Goal: Transaction & Acquisition: Purchase product/service

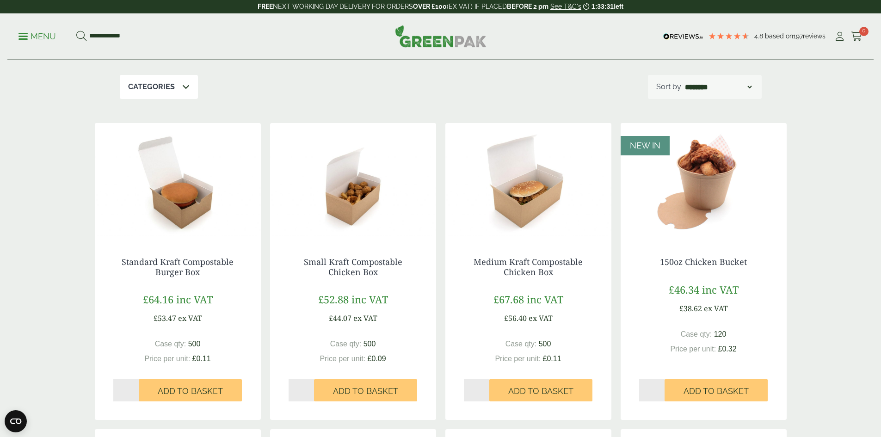
scroll to position [139, 0]
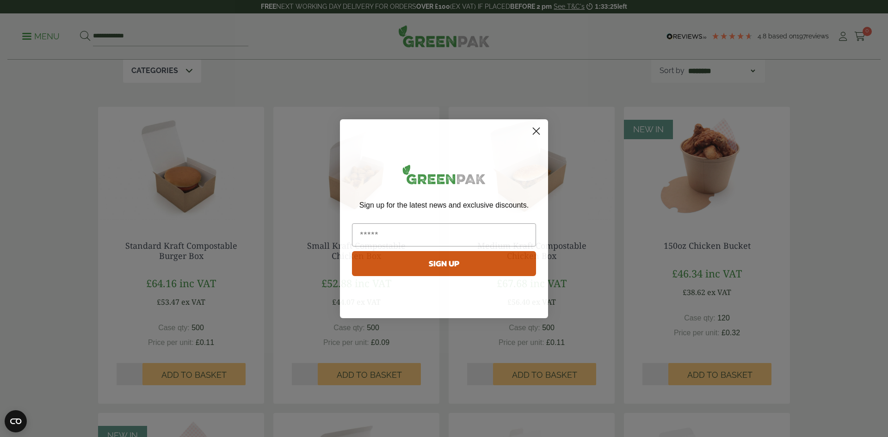
click at [536, 129] on circle "Close dialog" at bounding box center [536, 130] width 15 height 15
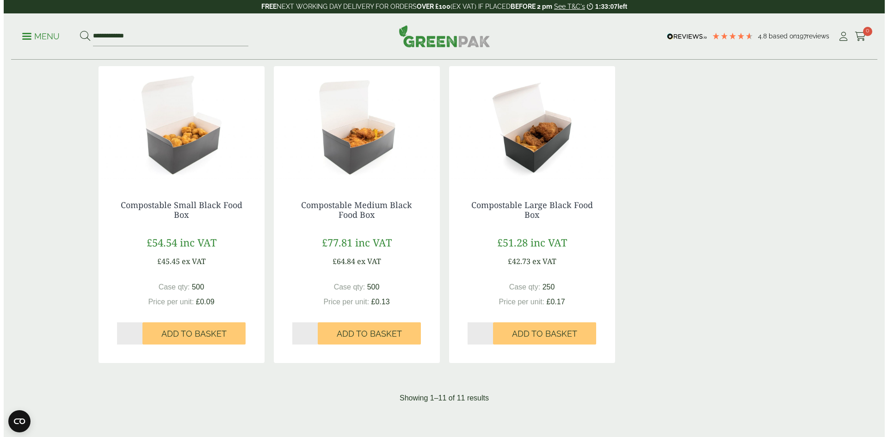
scroll to position [790, 0]
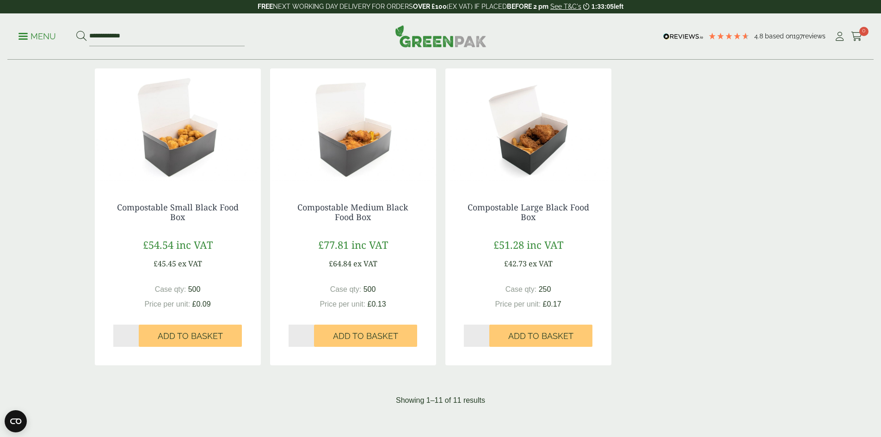
click at [36, 37] on p "Menu" at bounding box center [36, 36] width 37 height 11
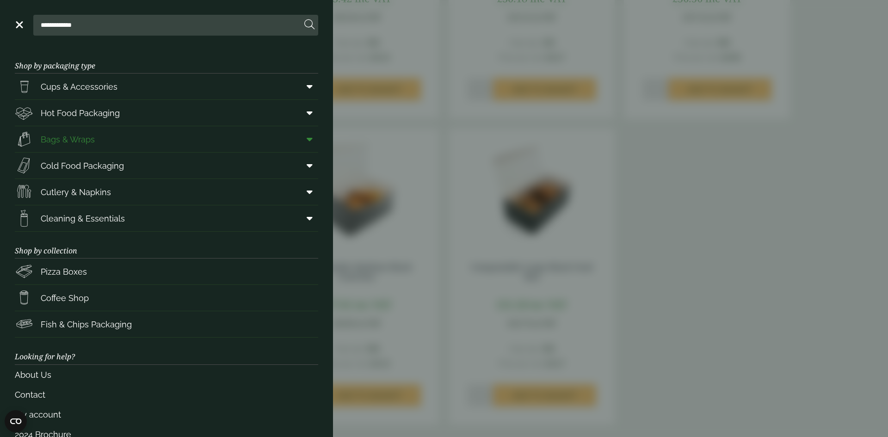
click at [307, 137] on icon at bounding box center [310, 139] width 6 height 9
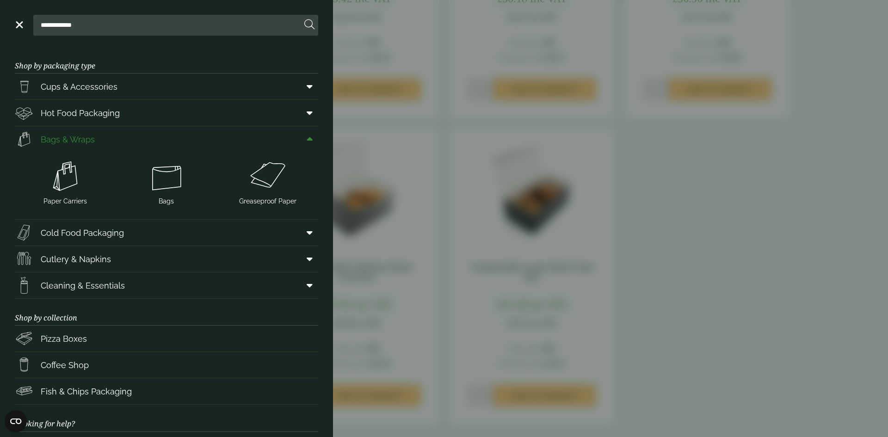
click at [307, 137] on icon at bounding box center [310, 139] width 6 height 9
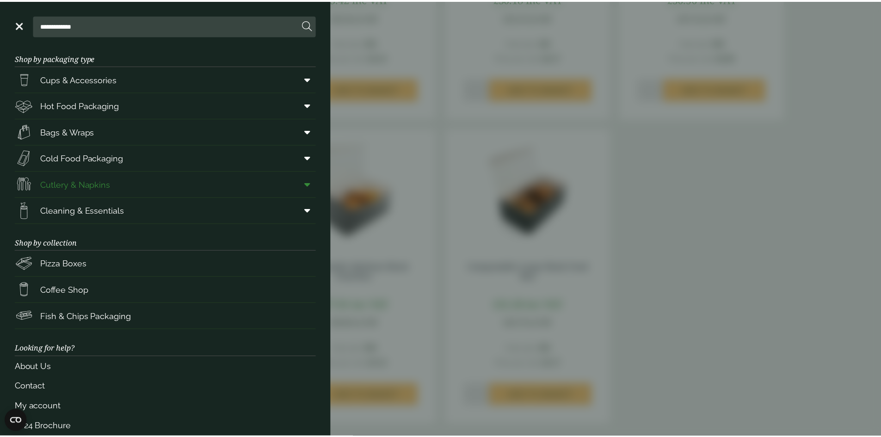
scroll to position [0, 0]
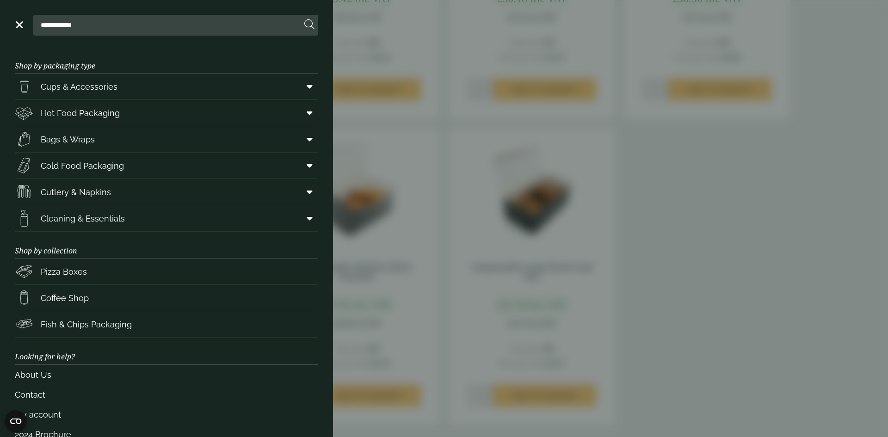
click at [391, 43] on aside "**********" at bounding box center [444, 218] width 888 height 437
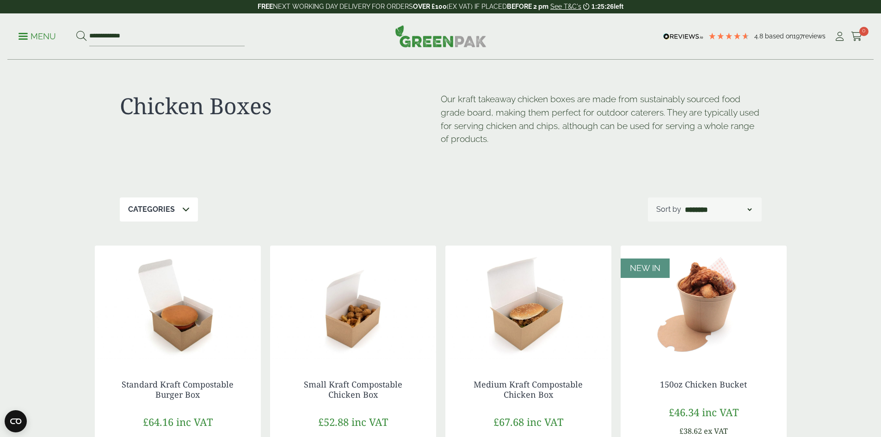
click at [33, 32] on p "Menu" at bounding box center [36, 36] width 37 height 11
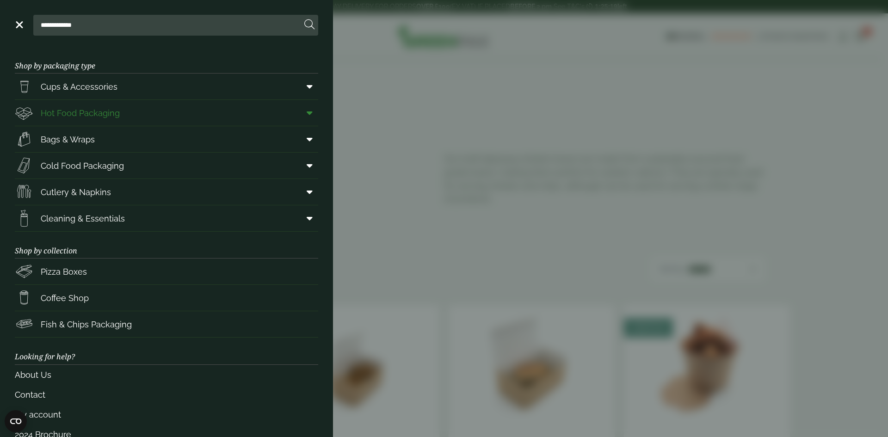
click at [162, 111] on link "Hot Food Packaging" at bounding box center [166, 113] width 303 height 26
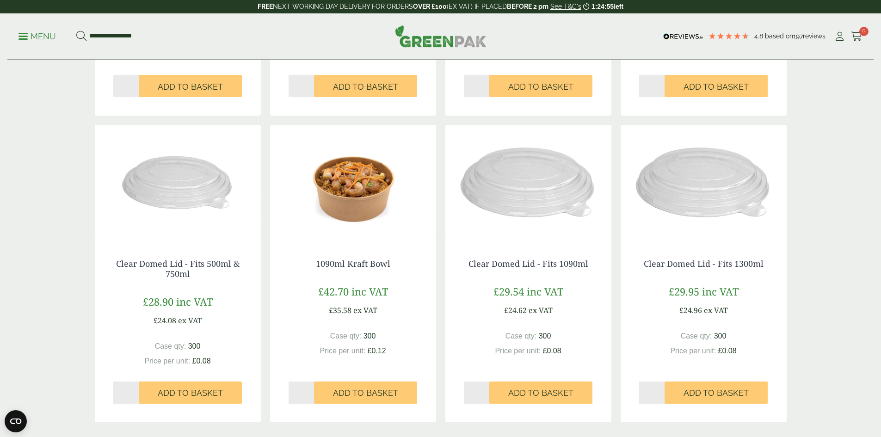
scroll to position [892, 0]
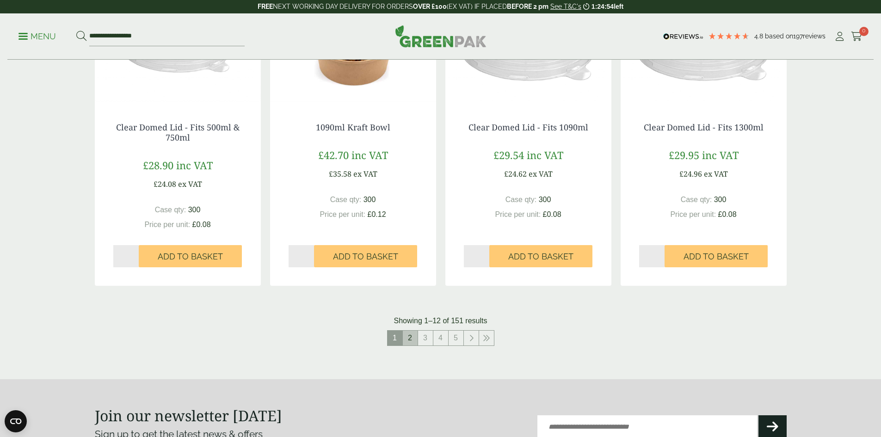
click at [409, 333] on link "2" at bounding box center [410, 338] width 15 height 15
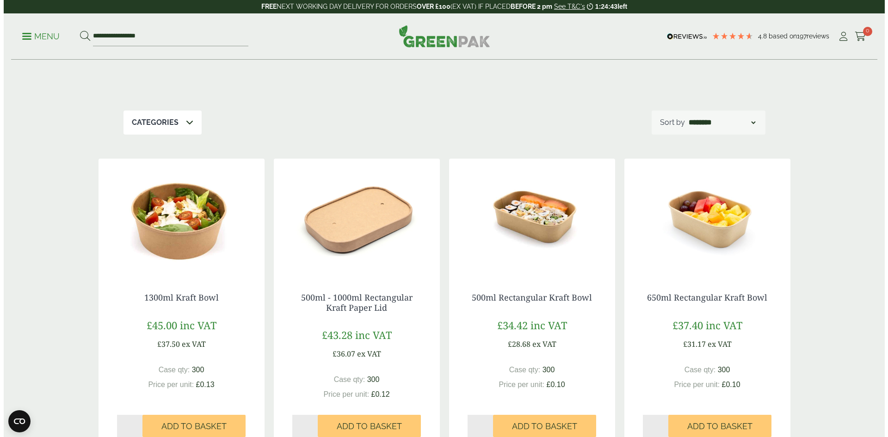
scroll to position [106, 0]
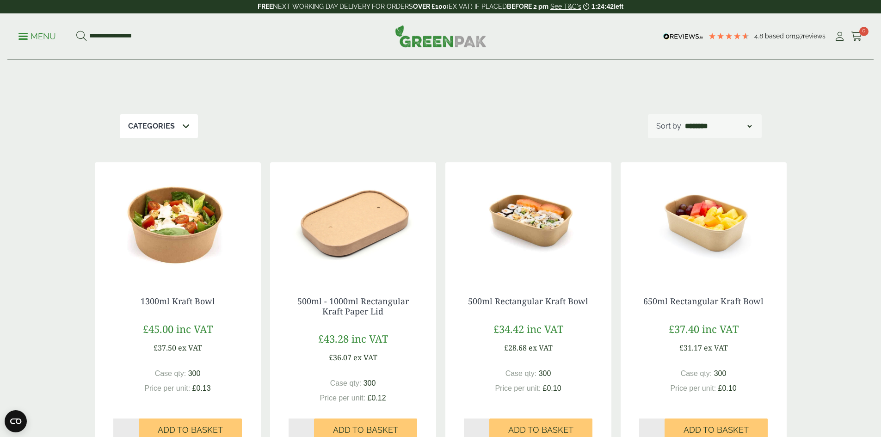
click at [32, 35] on p "Menu" at bounding box center [36, 36] width 37 height 11
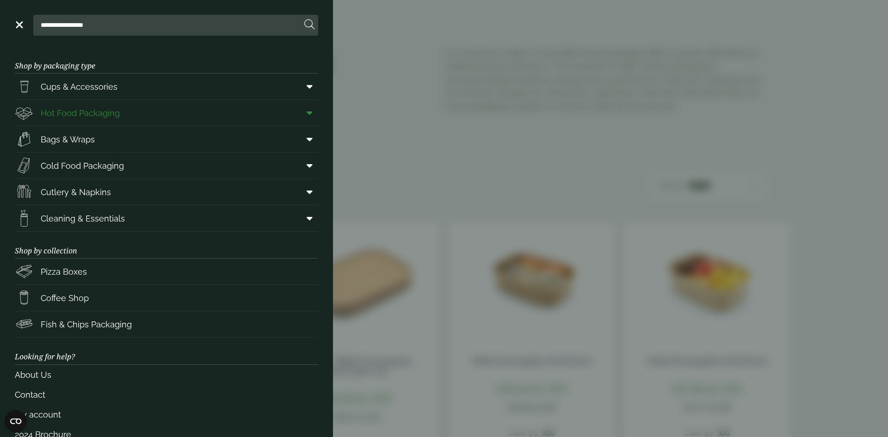
click at [307, 110] on icon at bounding box center [310, 112] width 6 height 9
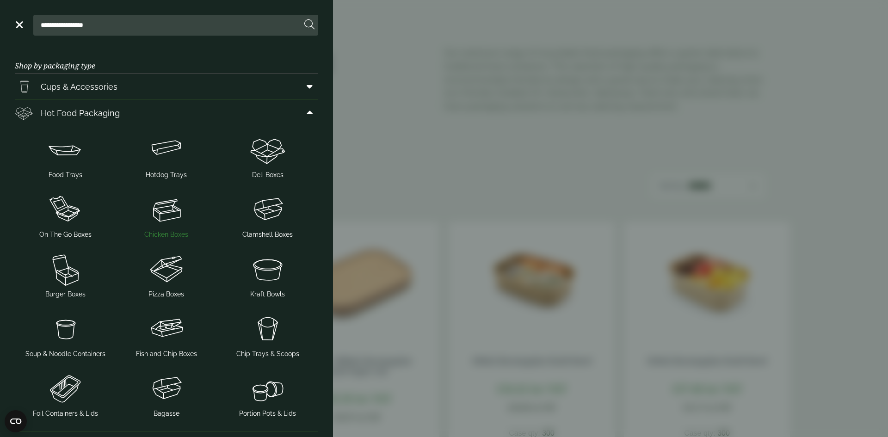
click at [172, 206] on img at bounding box center [167, 209] width 94 height 37
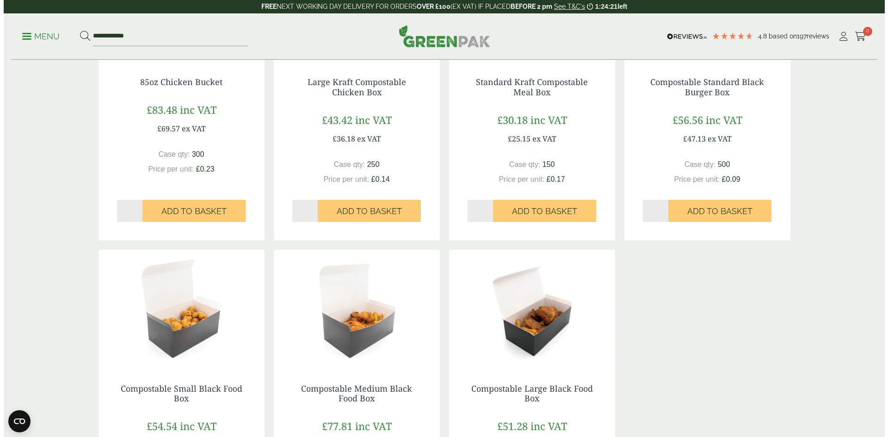
scroll to position [694, 0]
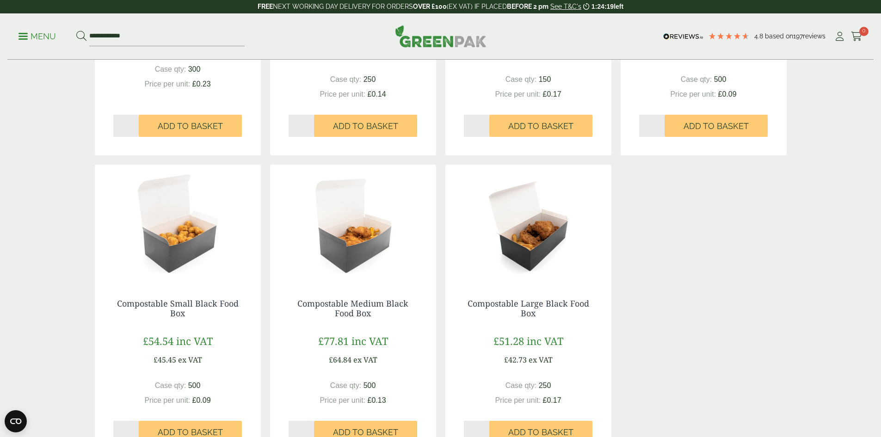
click at [41, 35] on p "Menu" at bounding box center [36, 36] width 37 height 11
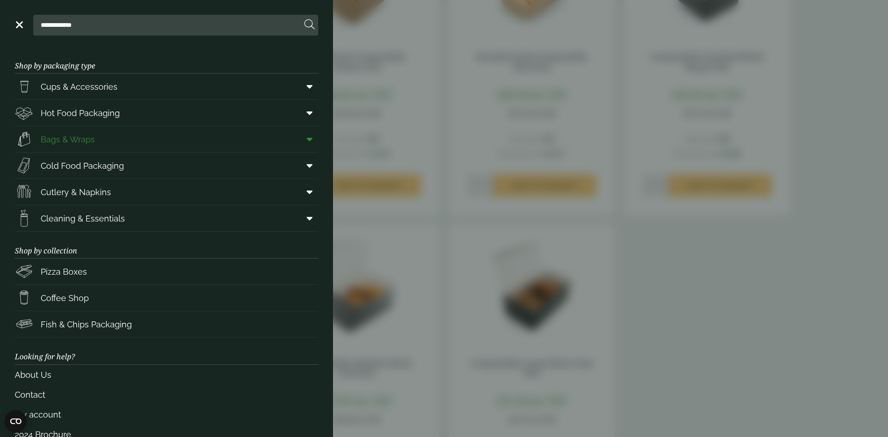
click at [284, 133] on link "Bags & Wraps" at bounding box center [166, 139] width 303 height 26
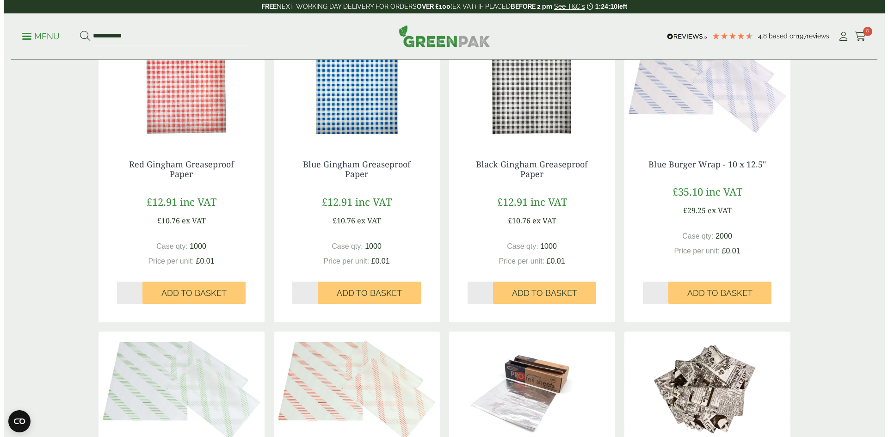
scroll to position [509, 0]
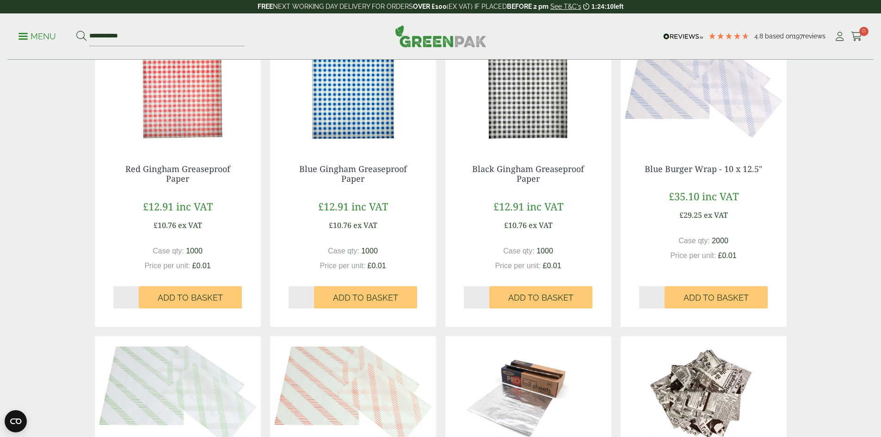
click at [51, 40] on p "Menu" at bounding box center [36, 36] width 37 height 11
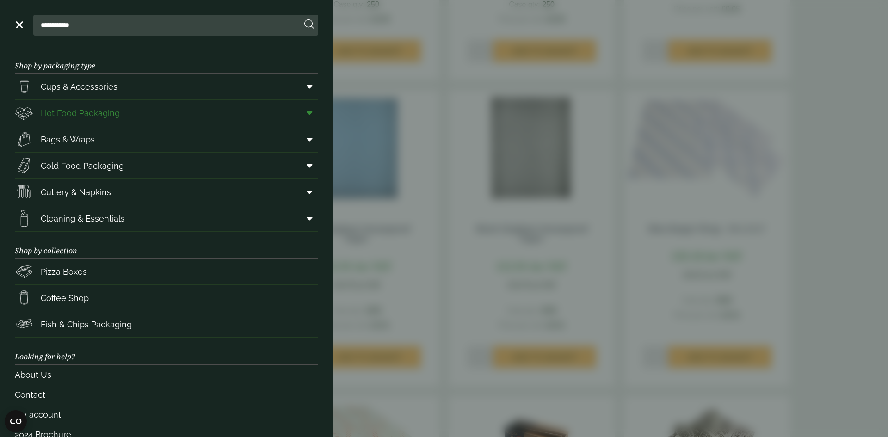
click at [145, 112] on link "Hot Food Packaging" at bounding box center [166, 113] width 303 height 26
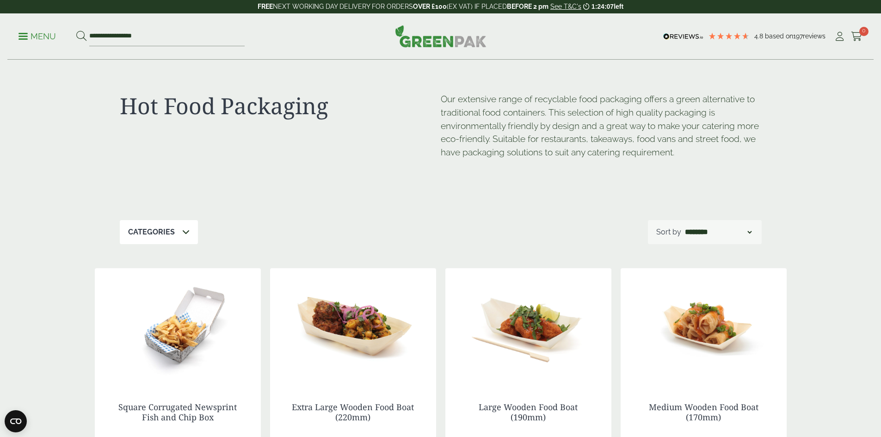
click at [726, 234] on select "**********" at bounding box center [718, 232] width 70 height 11
click at [683, 227] on select "**********" at bounding box center [718, 232] width 70 height 11
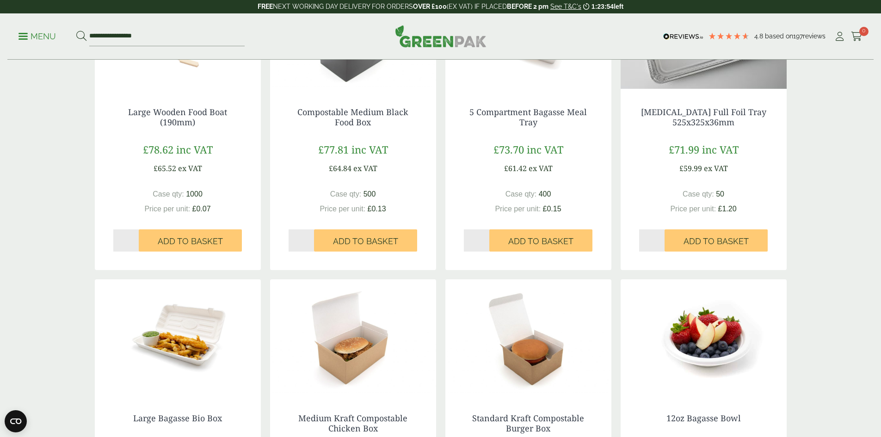
scroll to position [1017, 0]
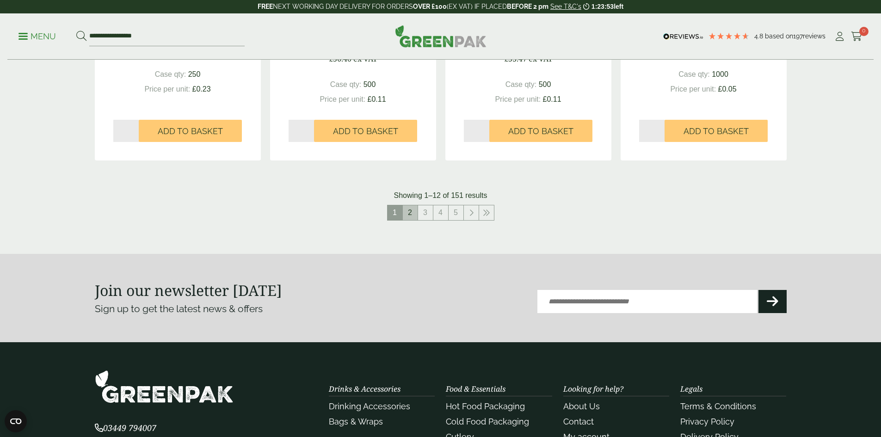
click at [413, 213] on link "2" at bounding box center [410, 212] width 15 height 15
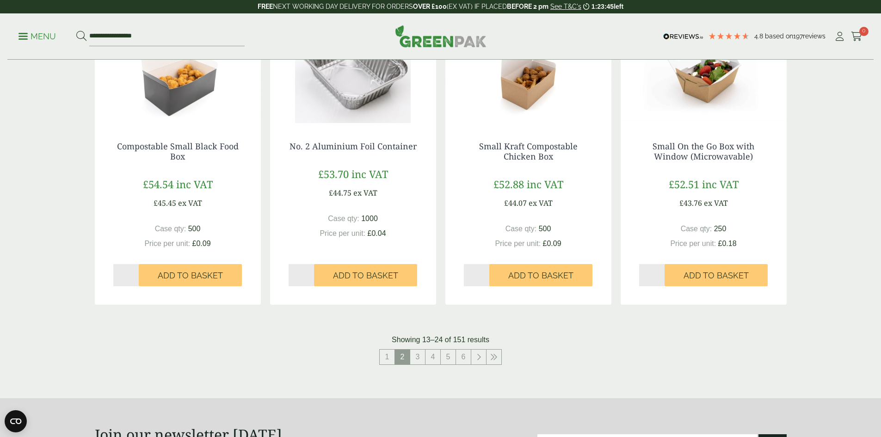
scroll to position [879, 0]
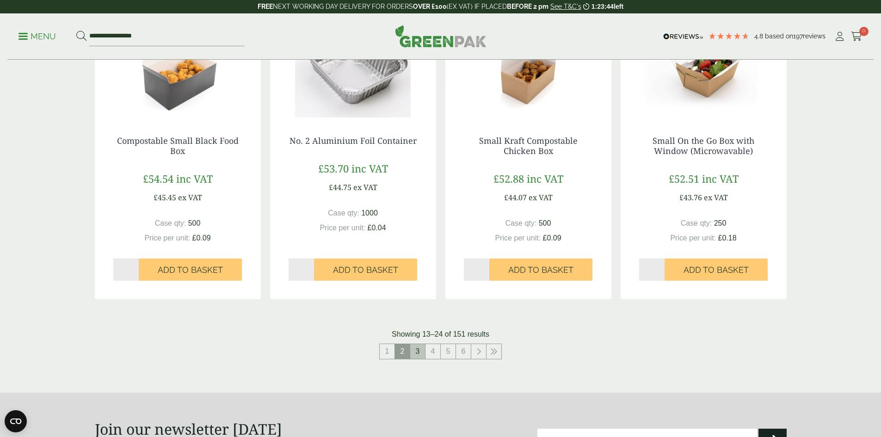
click at [422, 350] on link "3" at bounding box center [417, 351] width 15 height 15
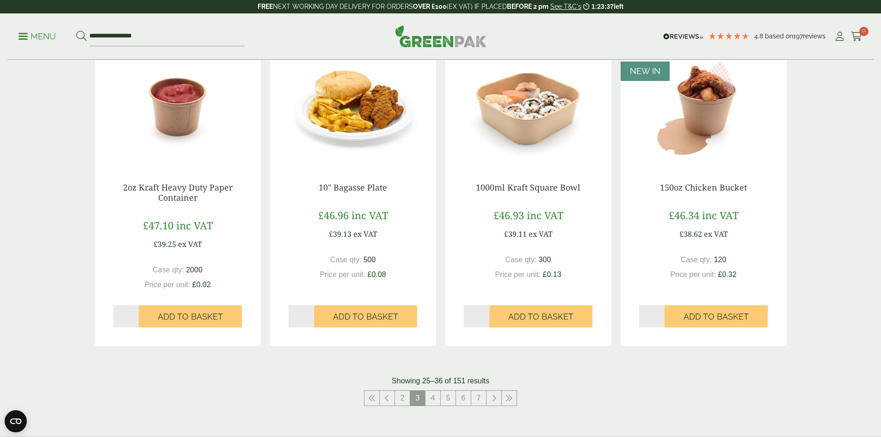
scroll to position [832, 0]
click at [427, 394] on link "4" at bounding box center [432, 397] width 15 height 15
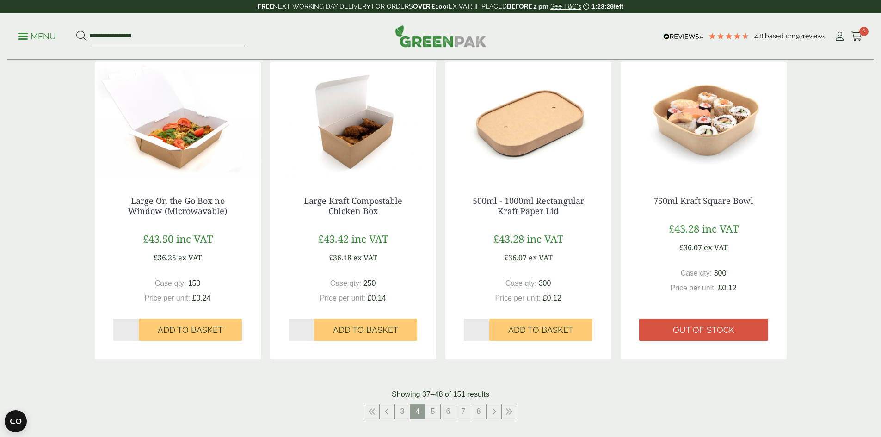
scroll to position [971, 0]
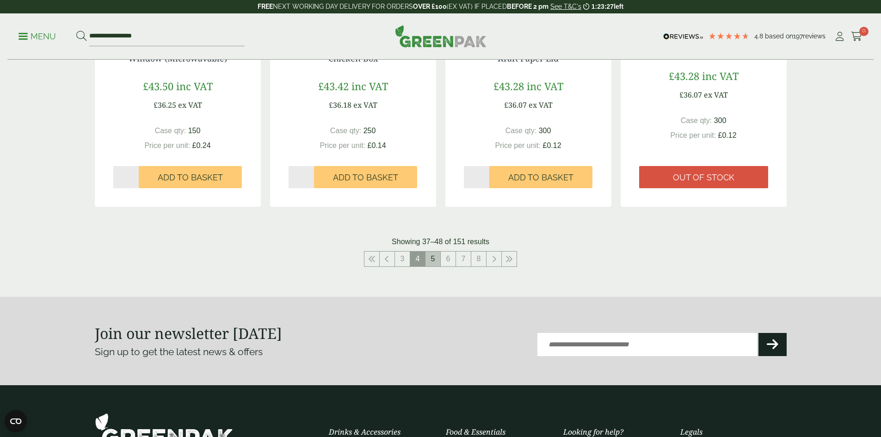
click at [439, 257] on link "5" at bounding box center [432, 259] width 15 height 15
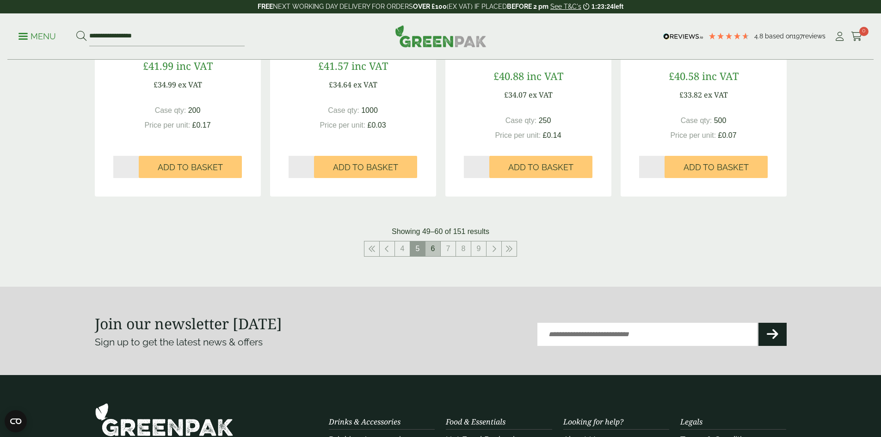
click at [437, 251] on link "6" at bounding box center [432, 248] width 15 height 15
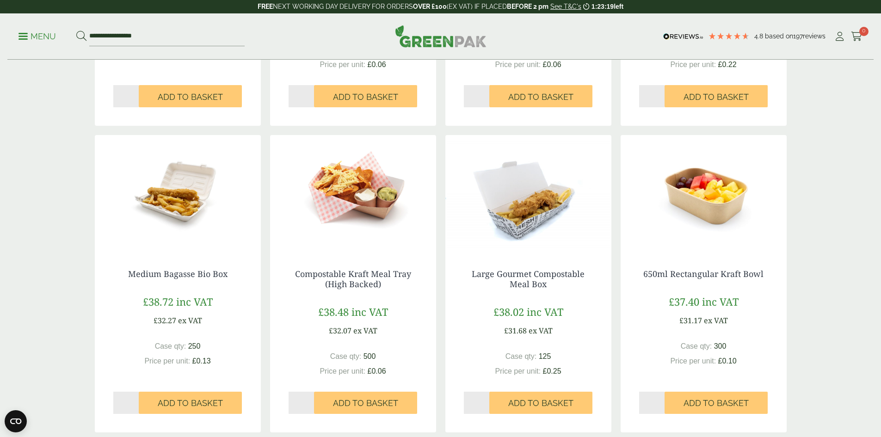
scroll to position [879, 0]
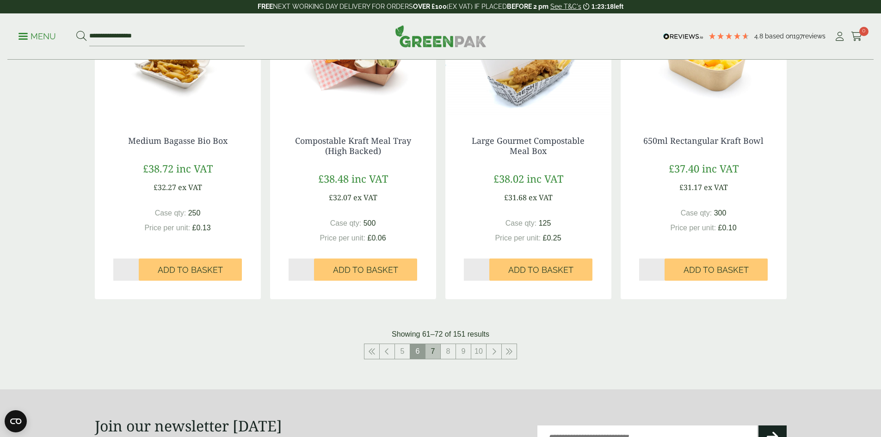
click at [431, 357] on link "7" at bounding box center [432, 351] width 15 height 15
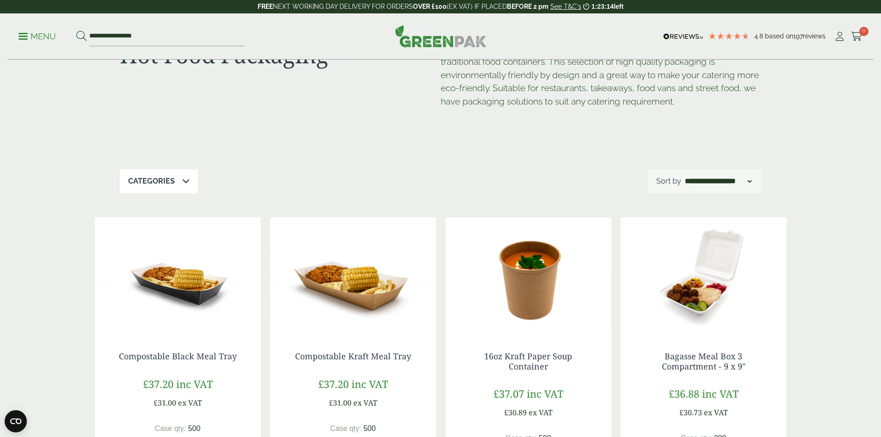
scroll to position [46, 0]
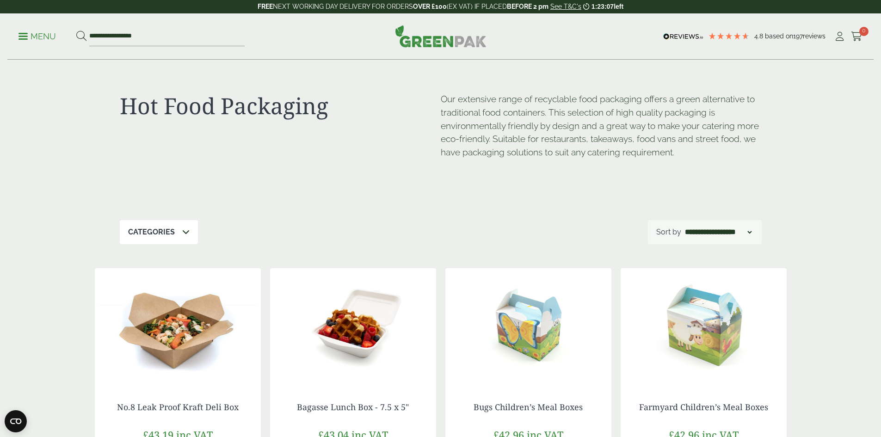
click at [176, 232] on div "Categories" at bounding box center [159, 232] width 78 height 24
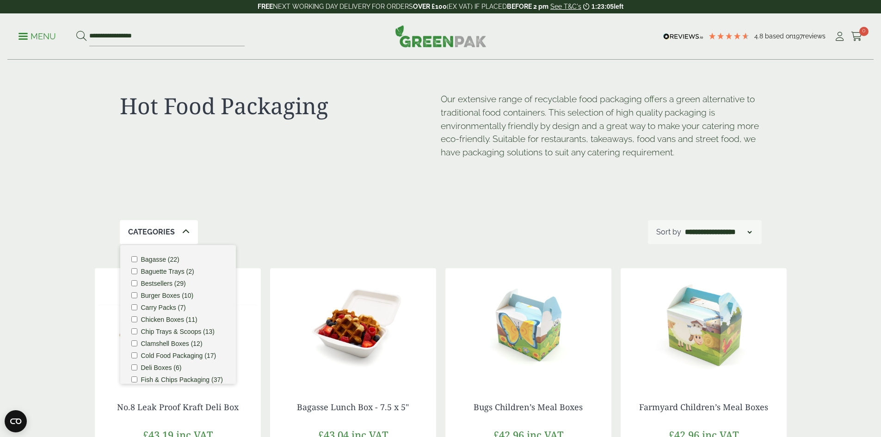
click at [388, 174] on div "Hot Food Packaging" at bounding box center [280, 137] width 321 height 91
click at [699, 231] on select "**********" at bounding box center [718, 232] width 70 height 11
select select "**********"
click at [683, 227] on select "**********" at bounding box center [718, 232] width 70 height 11
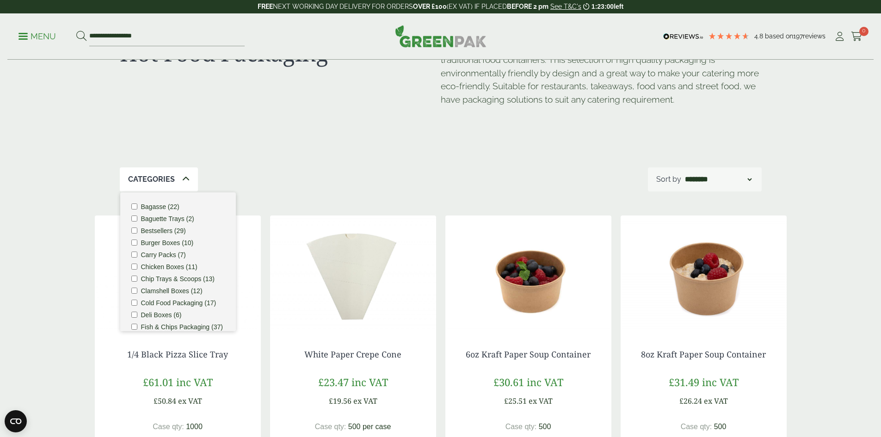
scroll to position [139, 0]
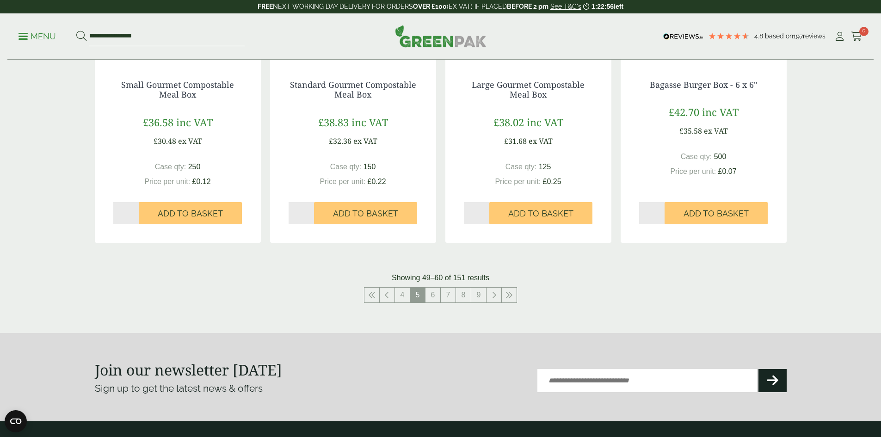
scroll to position [1064, 0]
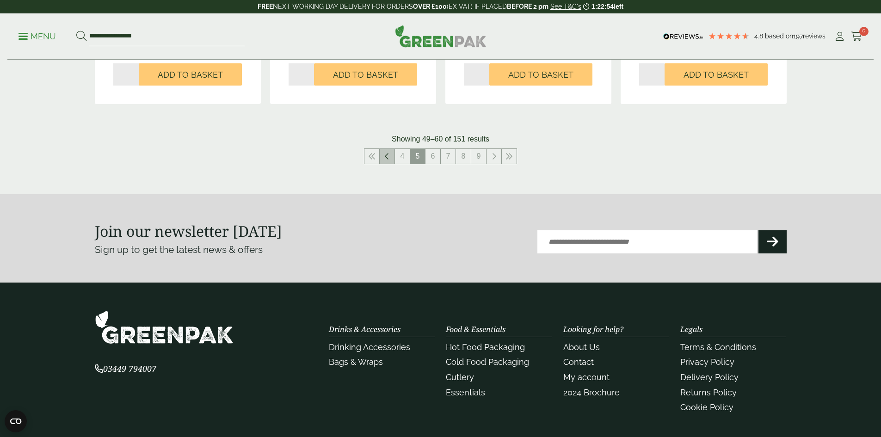
click at [384, 156] on link at bounding box center [387, 156] width 15 height 15
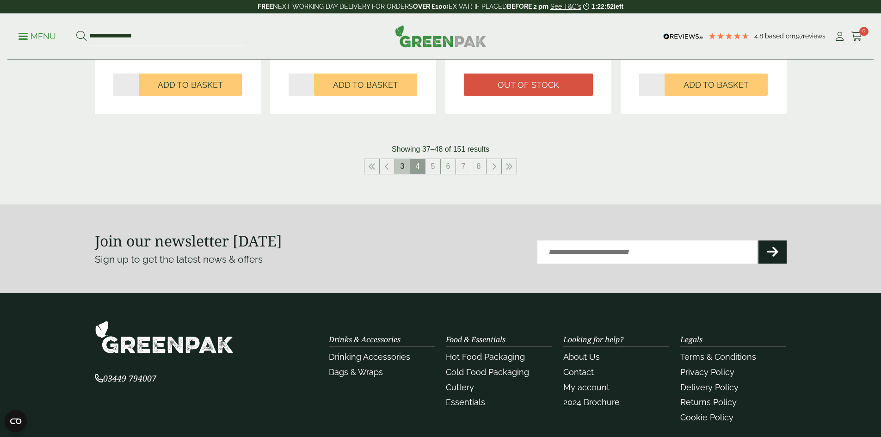
click at [404, 166] on link "3" at bounding box center [402, 166] width 15 height 15
click at [404, 165] on link "2" at bounding box center [402, 166] width 15 height 15
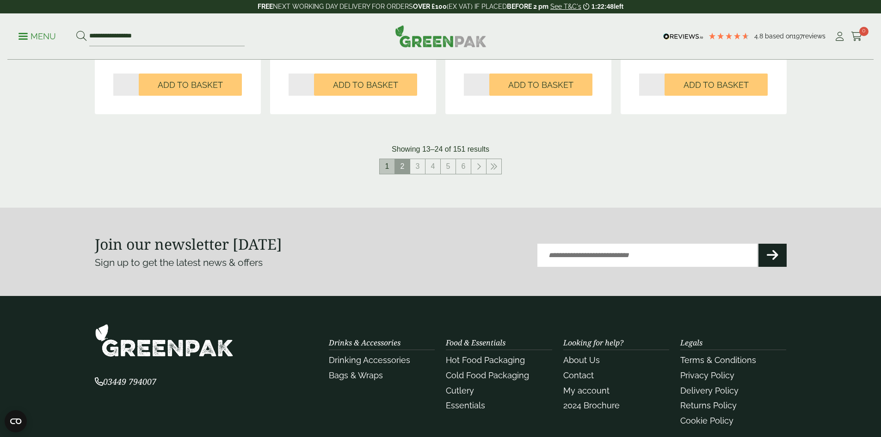
click at [382, 162] on link "1" at bounding box center [387, 166] width 15 height 15
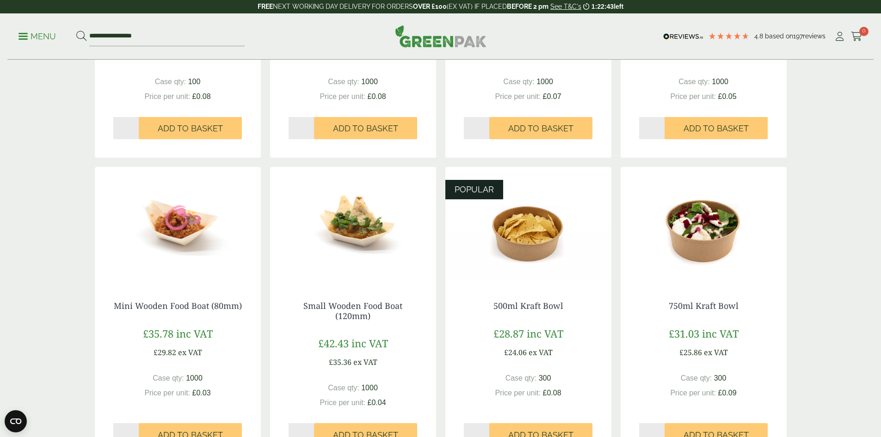
scroll to position [462, 0]
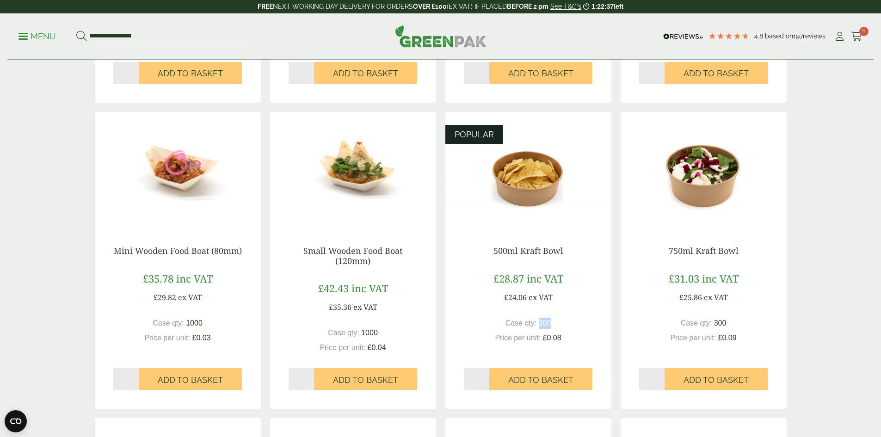
drag, startPoint x: 538, startPoint y: 321, endPoint x: 562, endPoint y: 320, distance: 24.5
click at [557, 321] on div "Case qty: 300 Price per unit: £0.08" at bounding box center [528, 331] width 129 height 26
click at [568, 318] on div "Case qty: 300 Price per unit: £0.08" at bounding box center [528, 331] width 129 height 26
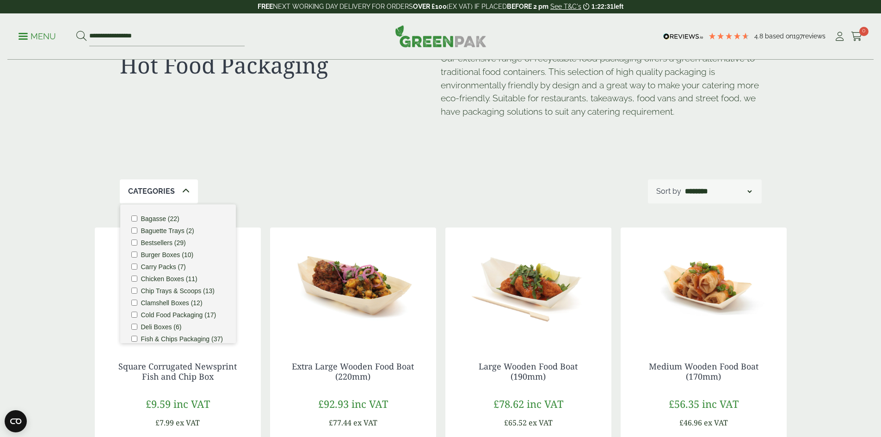
scroll to position [0, 0]
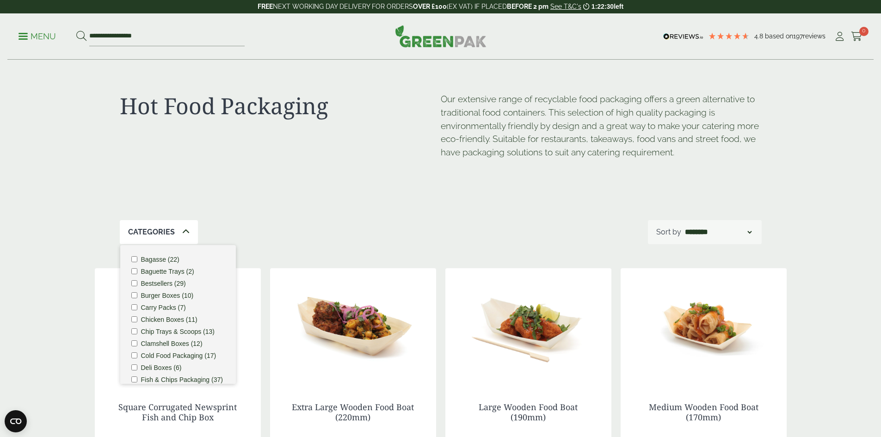
click at [182, 234] on icon at bounding box center [185, 231] width 7 height 7
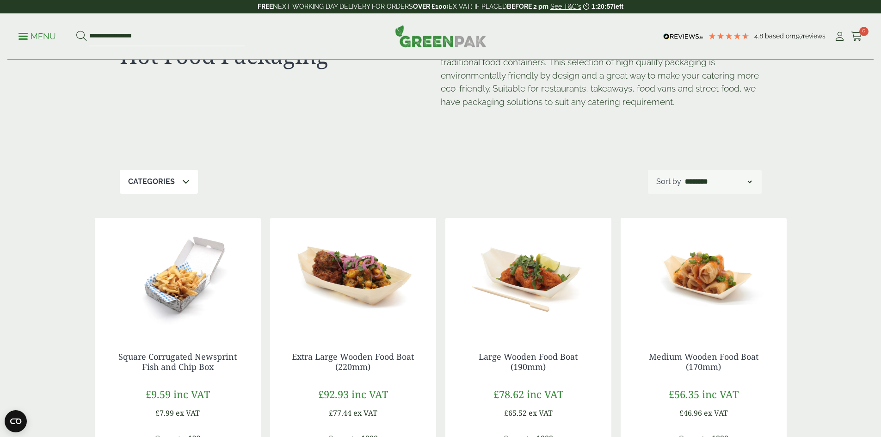
scroll to position [46, 0]
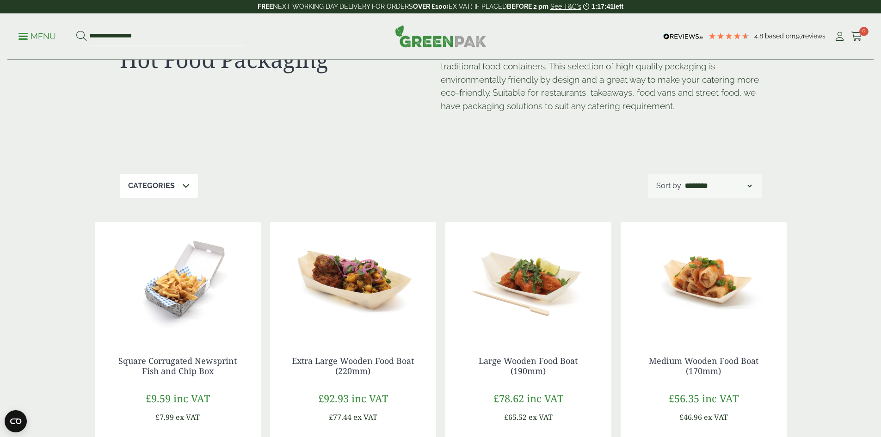
scroll to position [1064, 0]
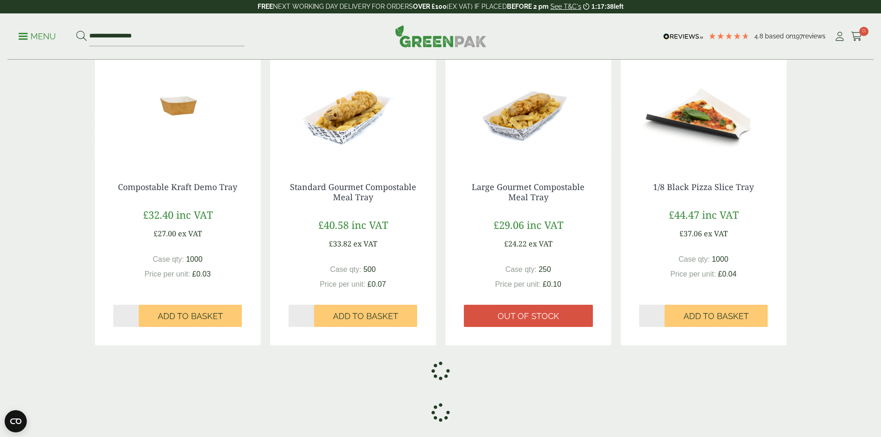
scroll to position [879, 0]
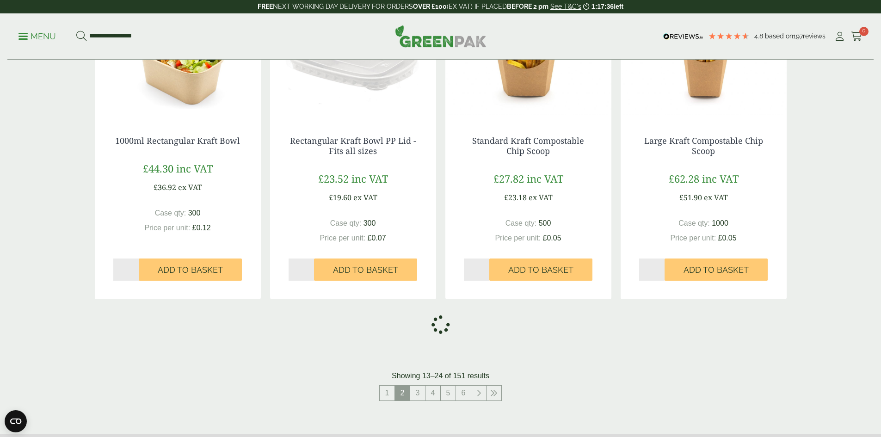
scroll to position [1017, 0]
